Goal: Task Accomplishment & Management: Manage account settings

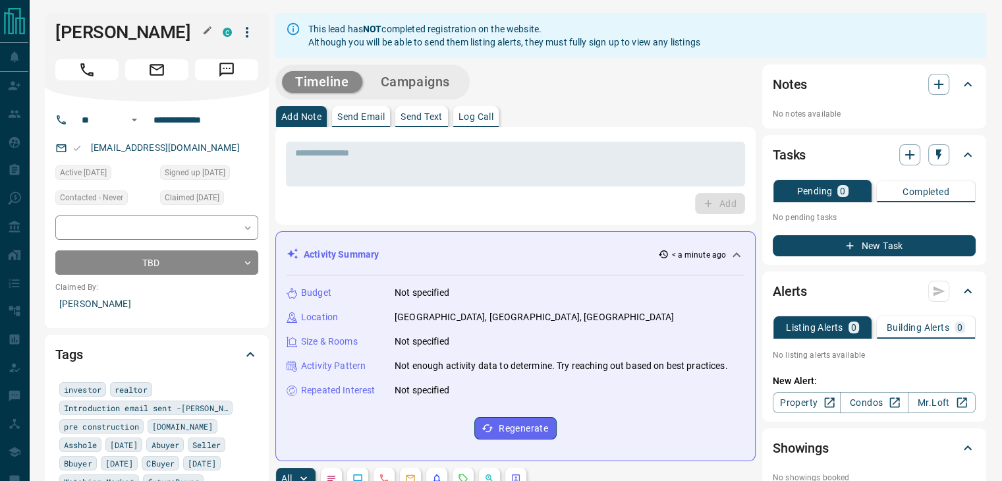
click at [124, 38] on h1 "[PERSON_NAME]" at bounding box center [129, 32] width 148 height 21
copy div "[PERSON_NAME] C"
click at [132, 34] on h1 "[PERSON_NAME]" at bounding box center [129, 32] width 148 height 21
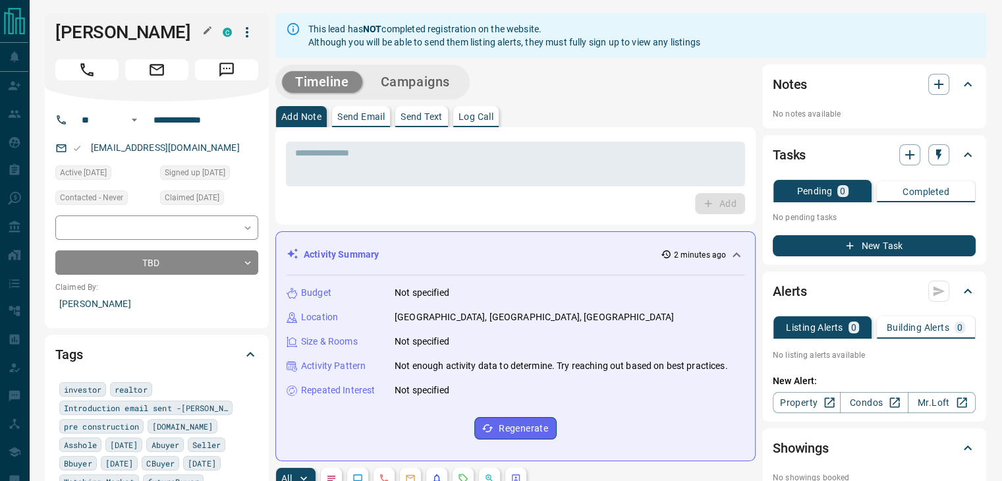
click at [132, 34] on h1 "[PERSON_NAME]" at bounding box center [129, 32] width 148 height 21
click at [190, 121] on input "**********" at bounding box center [199, 119] width 103 height 21
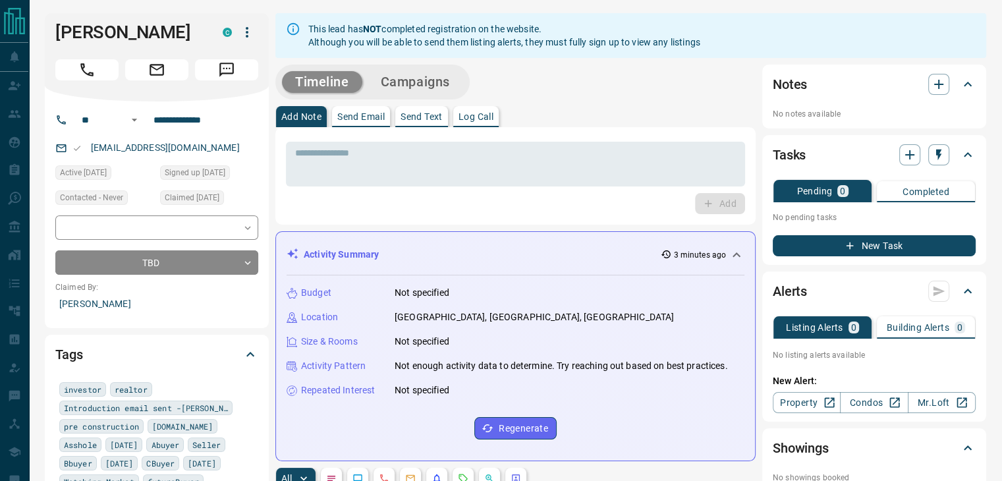
click at [185, 48] on div "[PERSON_NAME] C" at bounding box center [157, 57] width 224 height 88
click at [250, 27] on icon "button" at bounding box center [247, 32] width 16 height 16
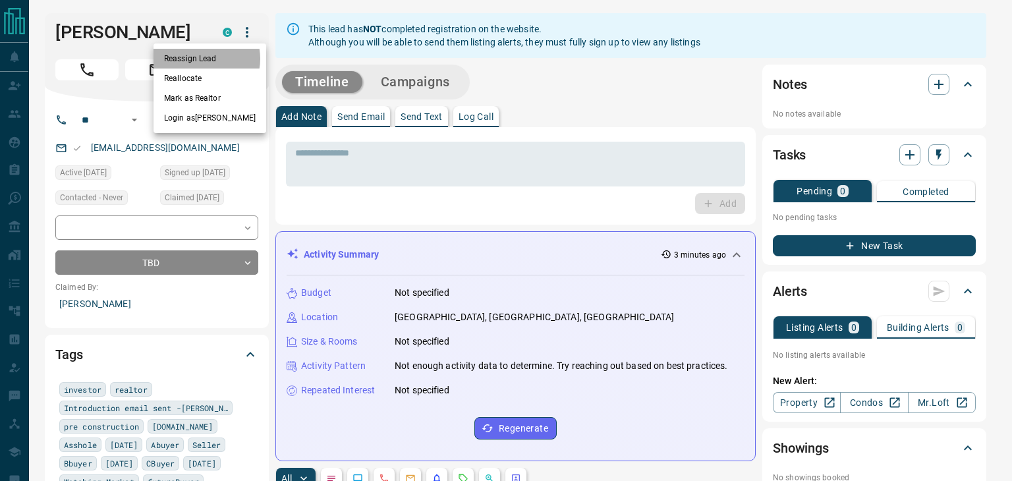
click at [204, 59] on li "Reassign Lead" at bounding box center [209, 59] width 113 height 20
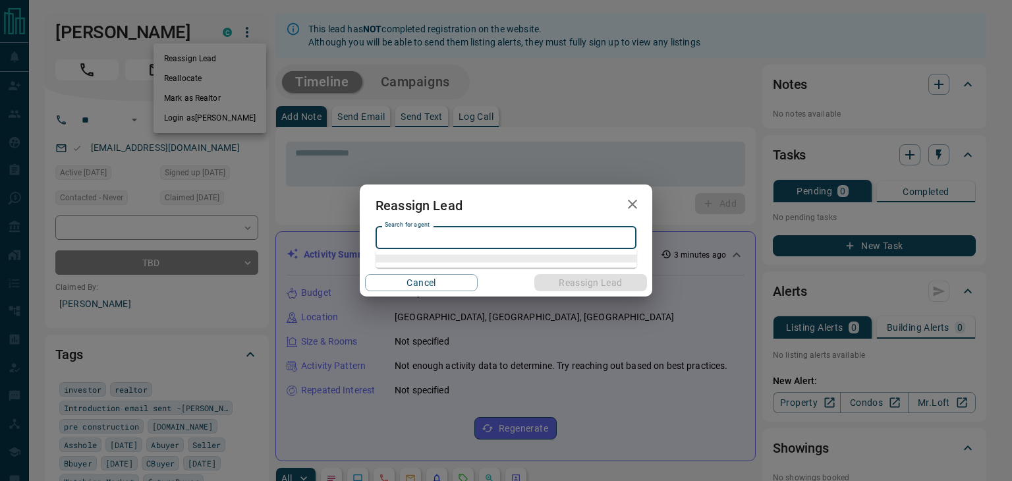
click at [485, 237] on input "Search for agent" at bounding box center [504, 237] width 251 height 14
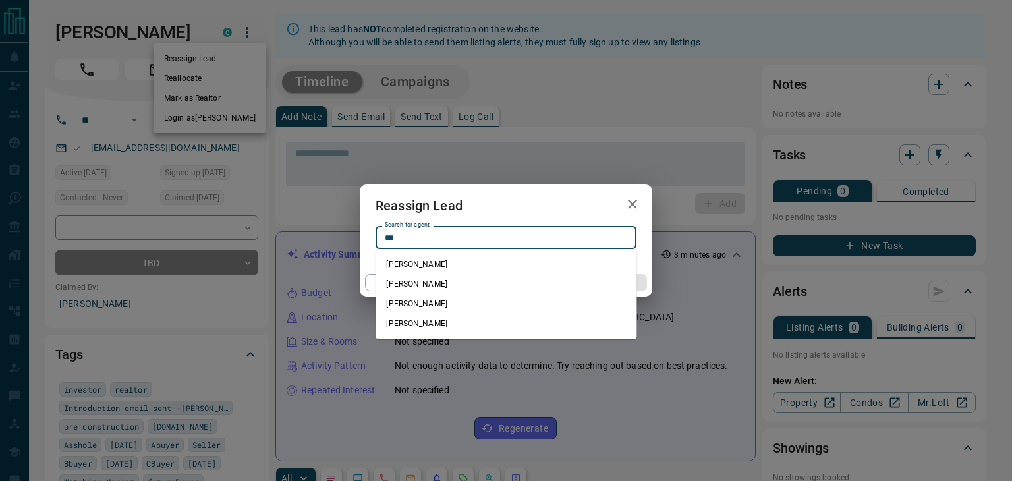
click at [441, 264] on li "[PERSON_NAME]" at bounding box center [505, 264] width 261 height 20
type input "**********"
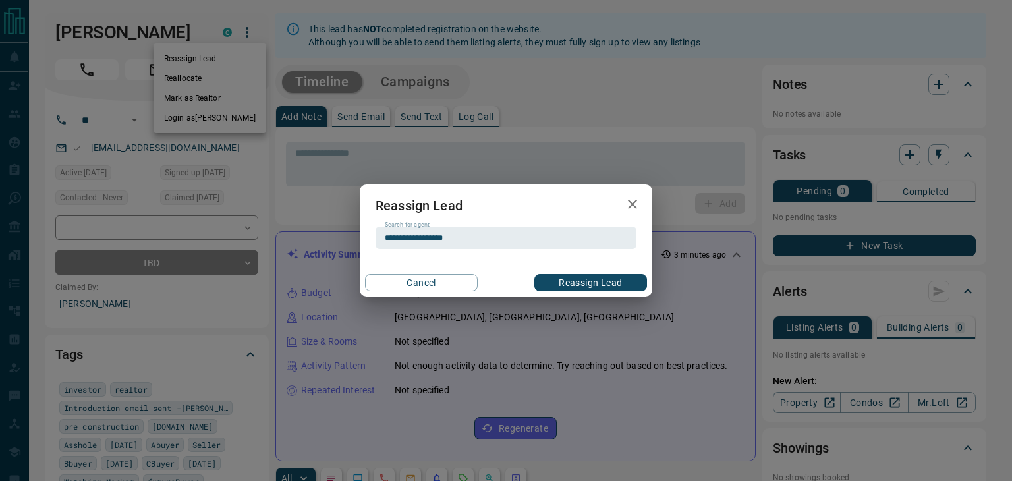
click at [574, 286] on button "Reassign Lead" at bounding box center [590, 282] width 113 height 17
click at [540, 283] on button "Reassign Lead" at bounding box center [590, 282] width 113 height 17
click at [630, 207] on icon "button" at bounding box center [632, 204] width 16 height 16
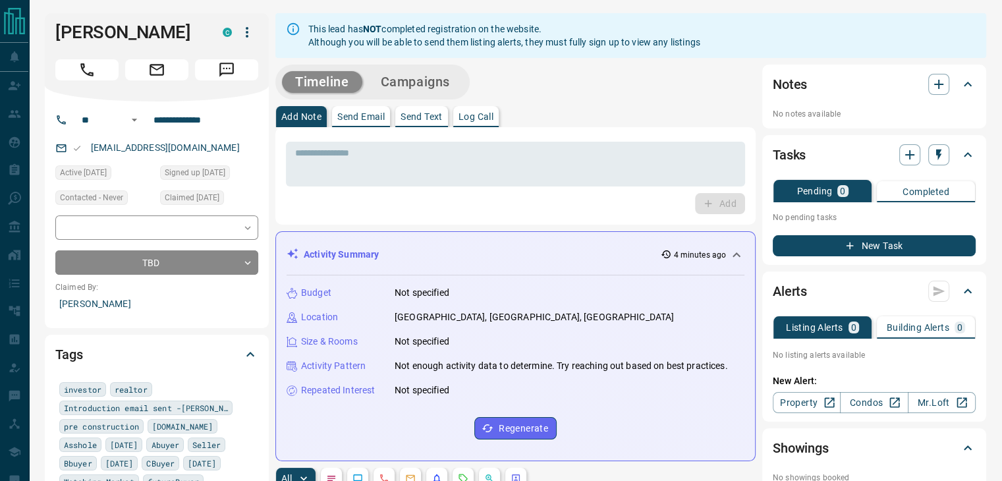
click at [250, 35] on icon "button" at bounding box center [247, 32] width 16 height 16
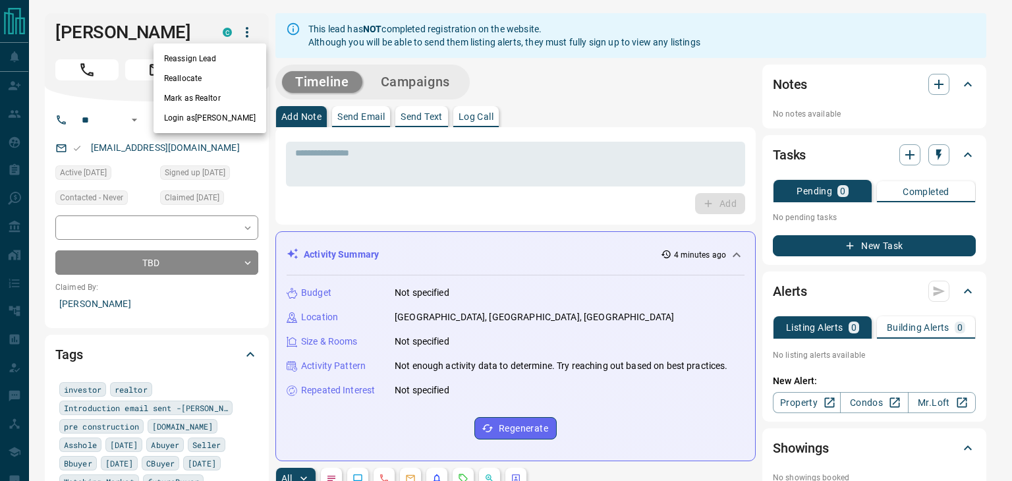
click at [229, 63] on li "Reassign Lead" at bounding box center [209, 59] width 113 height 20
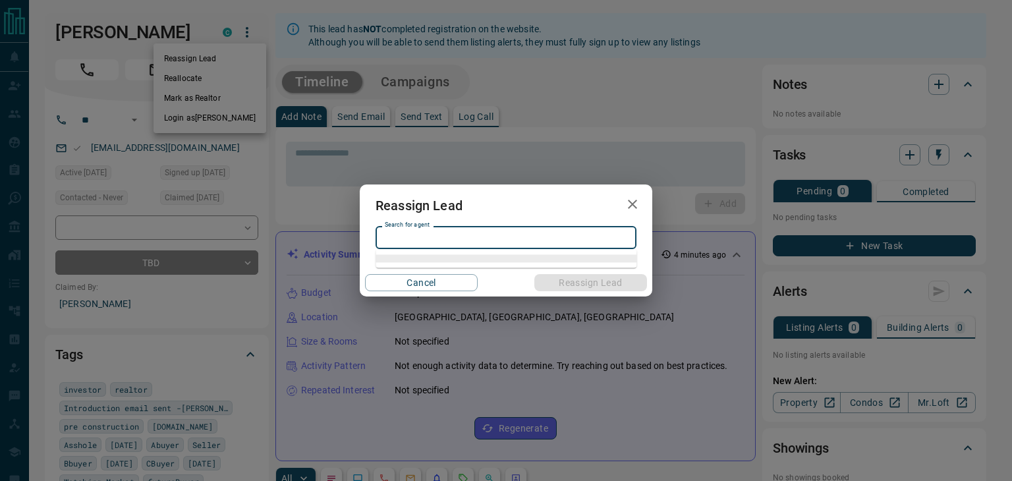
click at [431, 234] on div "Search for agent Search for agent" at bounding box center [505, 238] width 261 height 22
